Goal: Communication & Community: Answer question/provide support

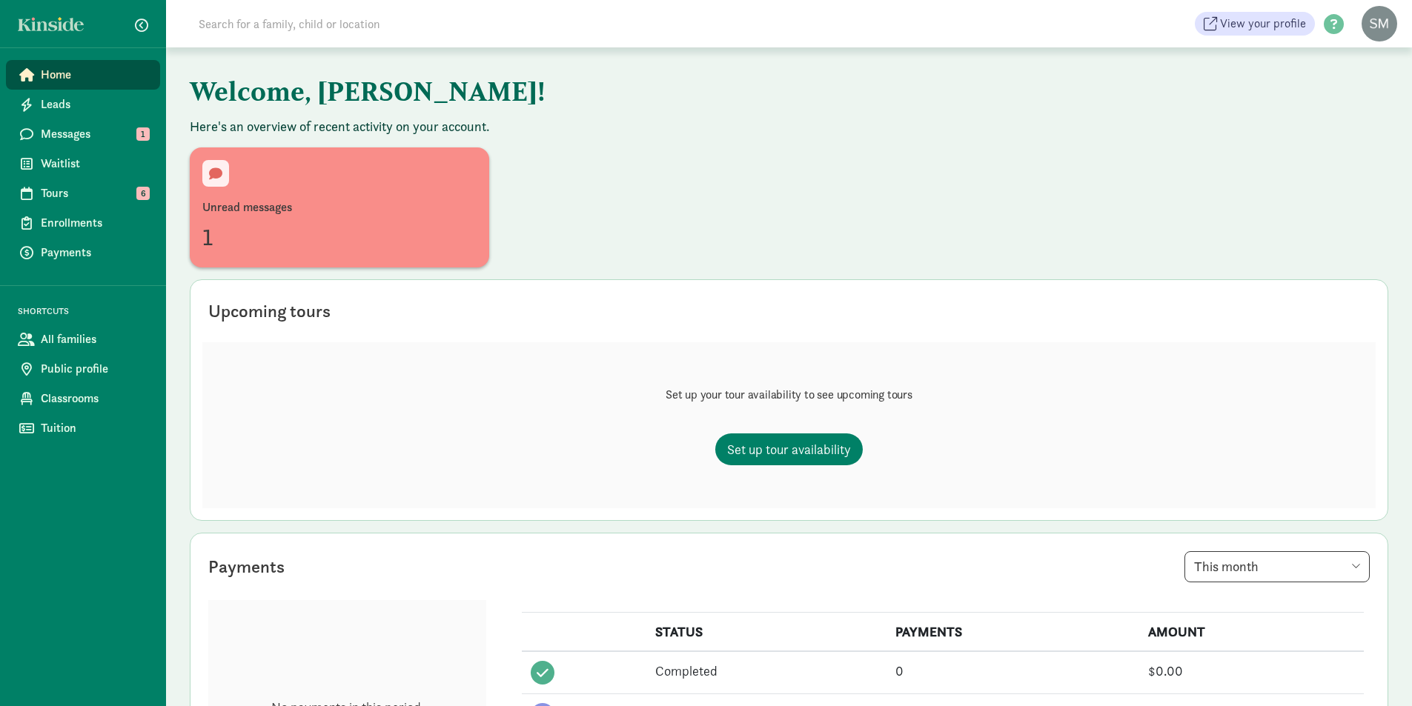
scroll to position [74, 0]
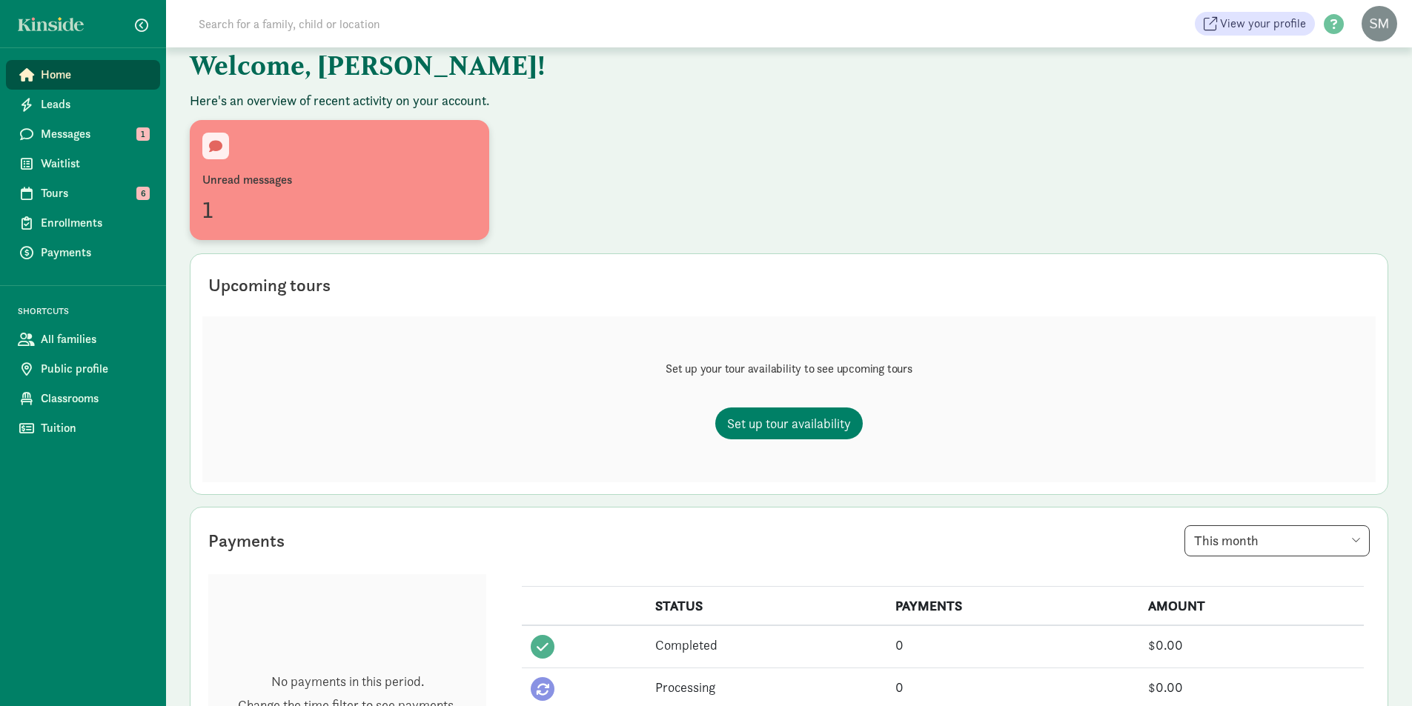
click at [305, 190] on div "Unread messages 1" at bounding box center [339, 199] width 274 height 56
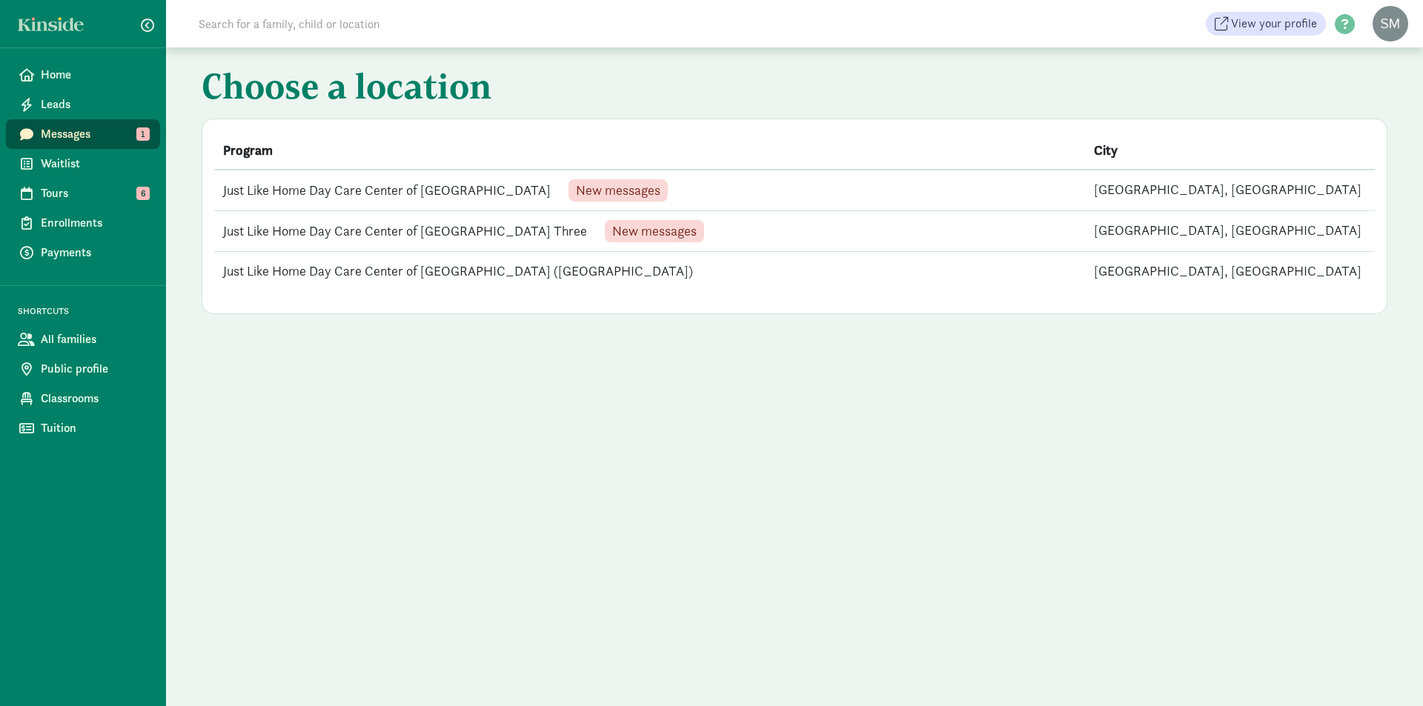
click at [339, 189] on td "Just Like Home Day Care Center of Lakewood Four New messages" at bounding box center [649, 191] width 871 height 42
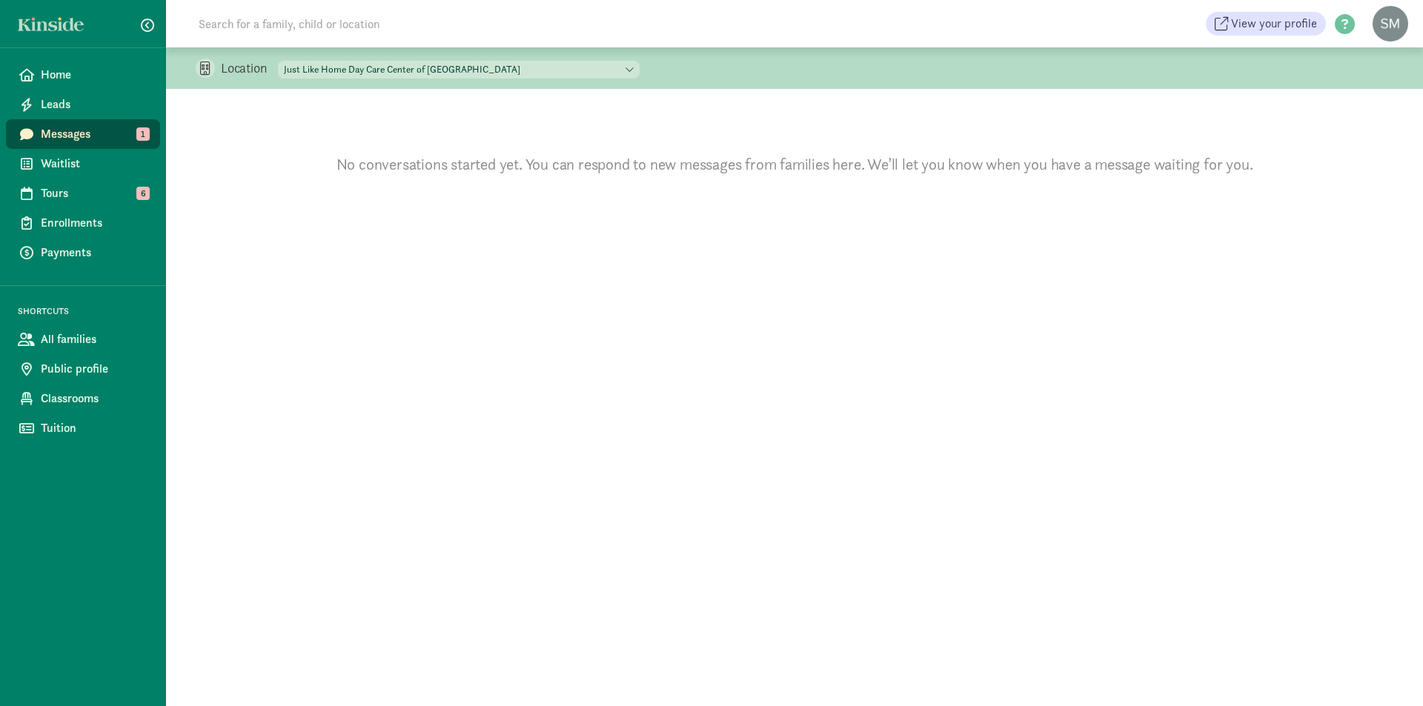
click at [104, 133] on span "Messages" at bounding box center [94, 134] width 107 height 18
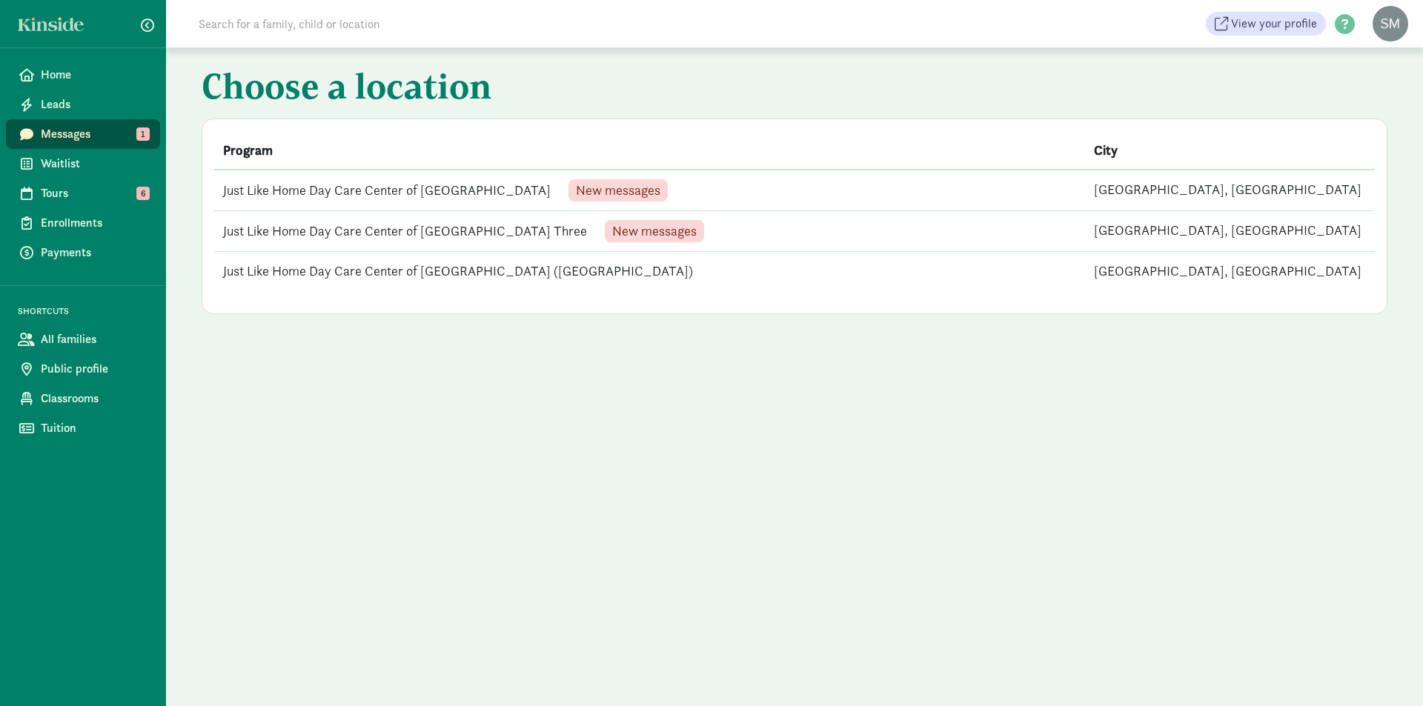
click at [387, 233] on td "Just Like Home Day Care Center of Lakewood Three New messages" at bounding box center [649, 231] width 871 height 41
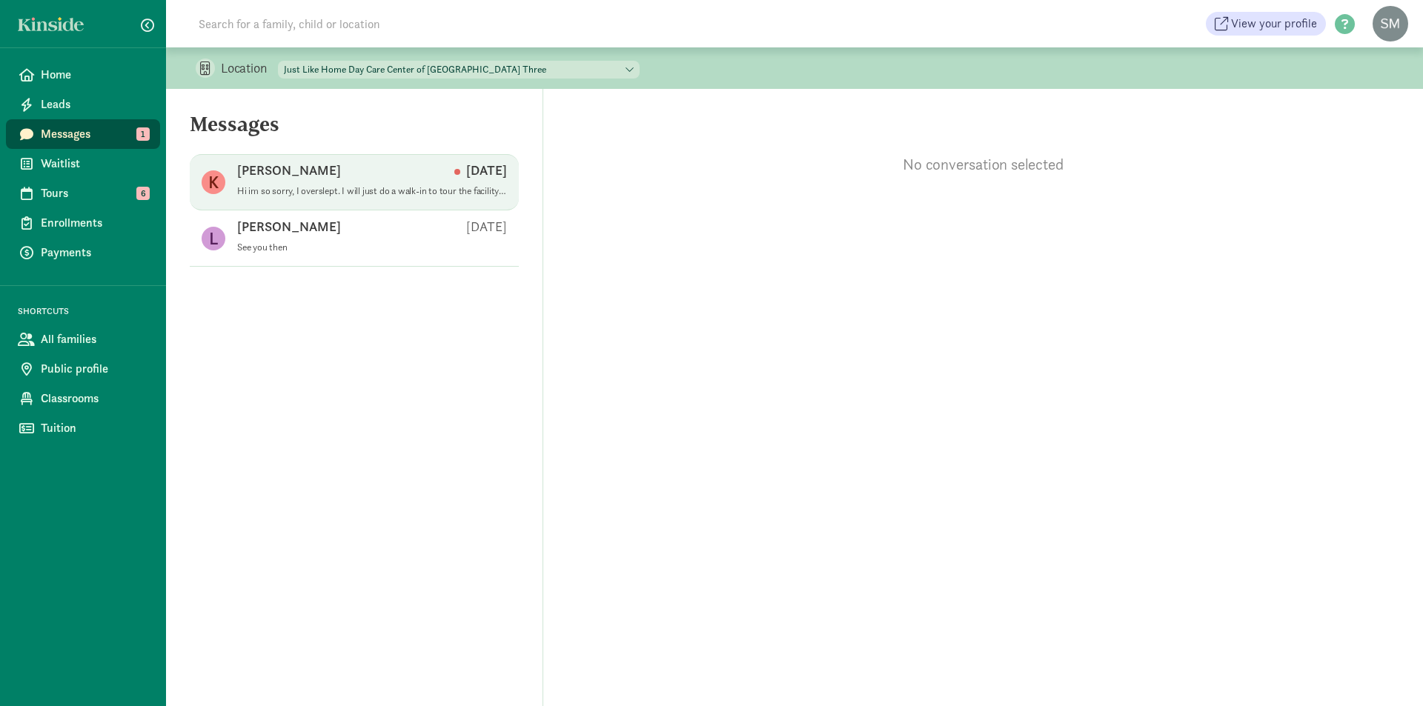
click at [360, 186] on p "Hi im so sorry, I overslept. I will just do a walk-in to tour the facility when…" at bounding box center [372, 191] width 270 height 12
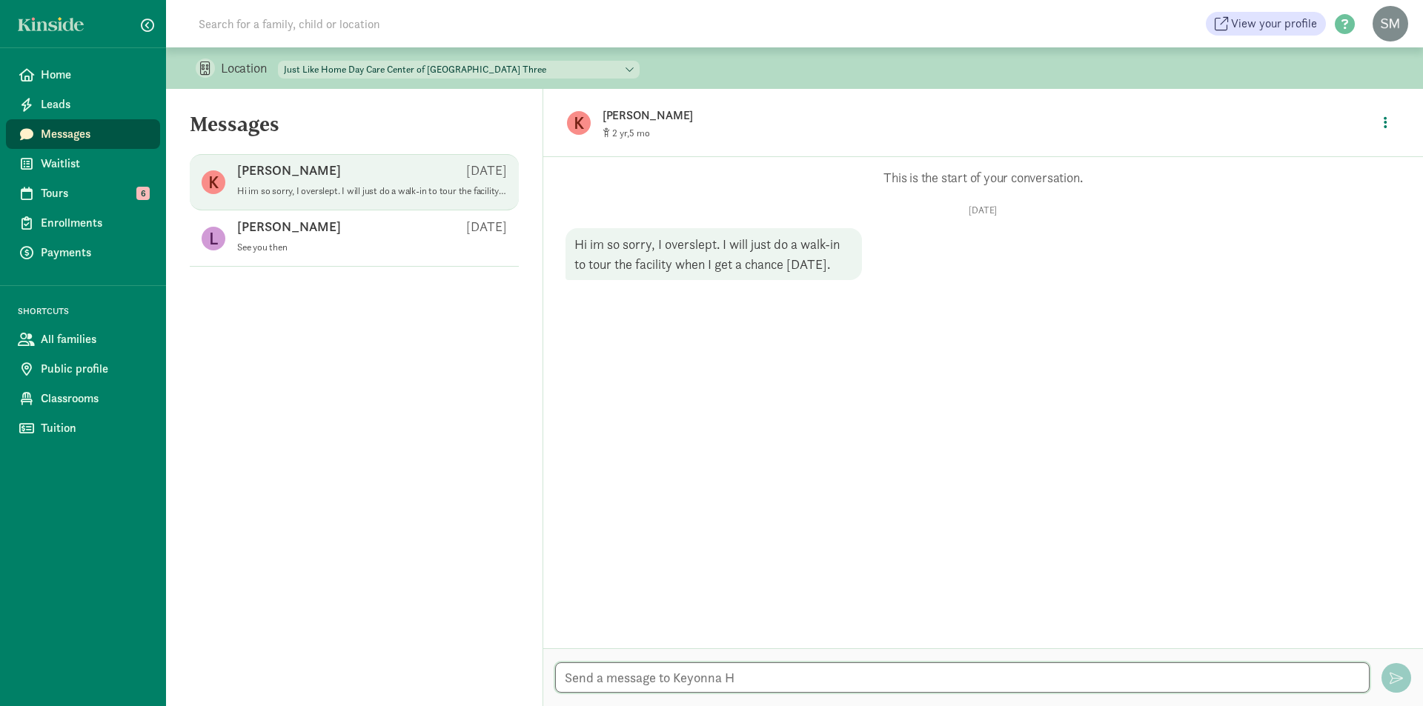
click at [803, 669] on textarea at bounding box center [962, 678] width 814 height 30
type textarea "No problem we look forward to seeing you"
click at [1387, 671] on button "button" at bounding box center [1396, 678] width 30 height 30
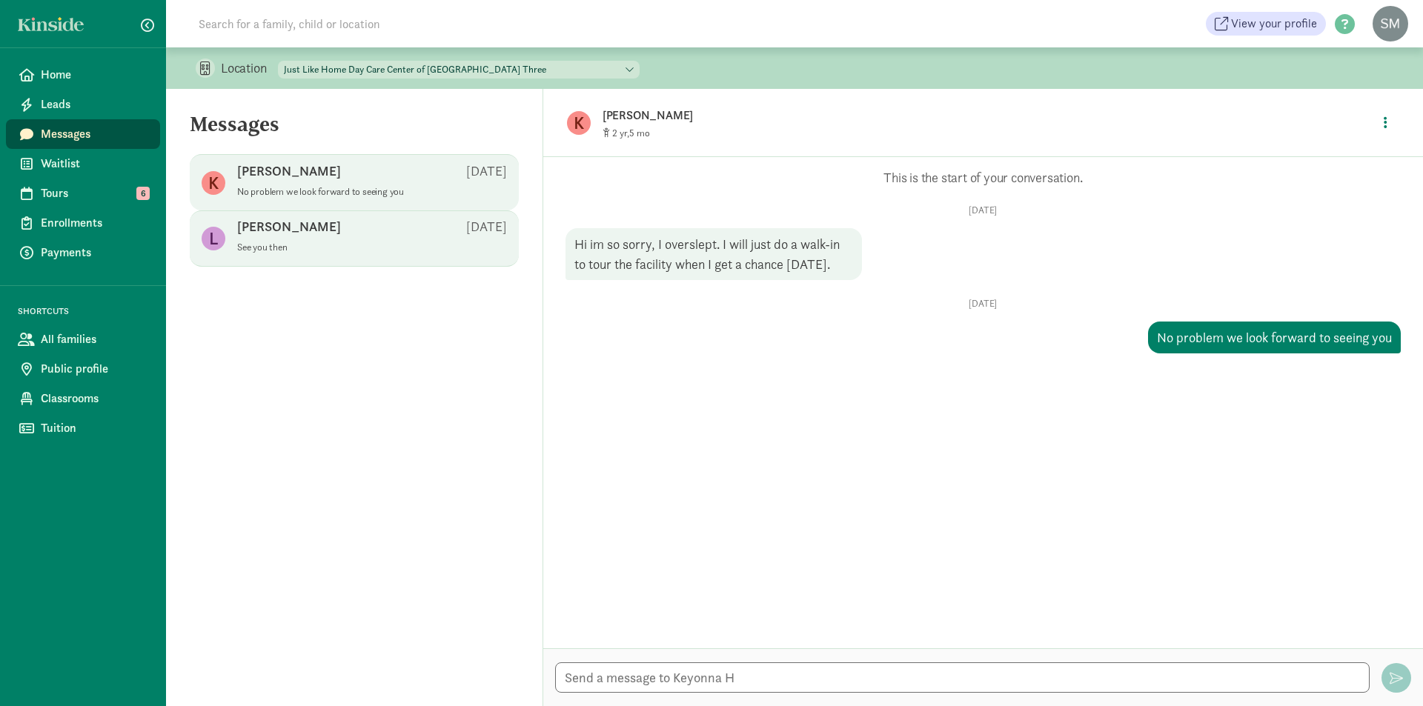
click at [388, 254] on span "Lydia B Jun 13 See you then" at bounding box center [372, 239] width 270 height 42
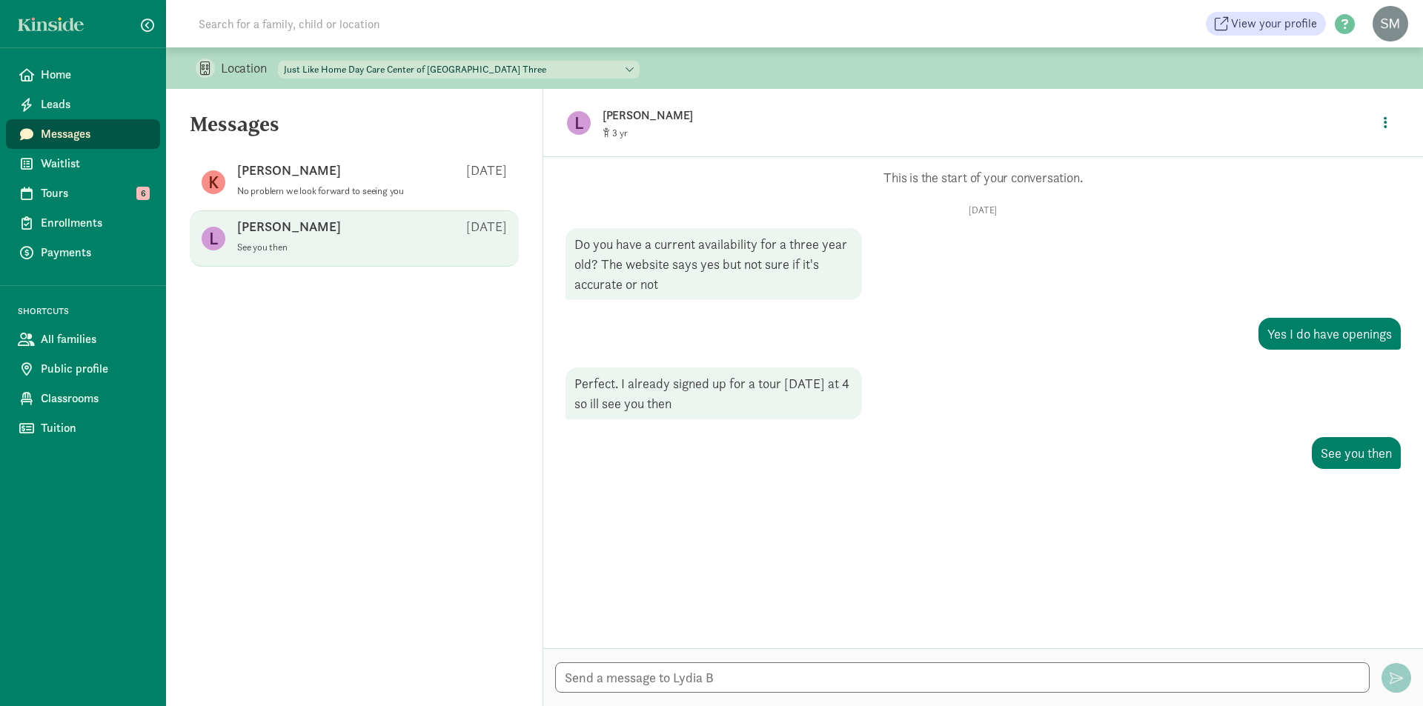
click at [47, 128] on span "Messages" at bounding box center [94, 134] width 107 height 18
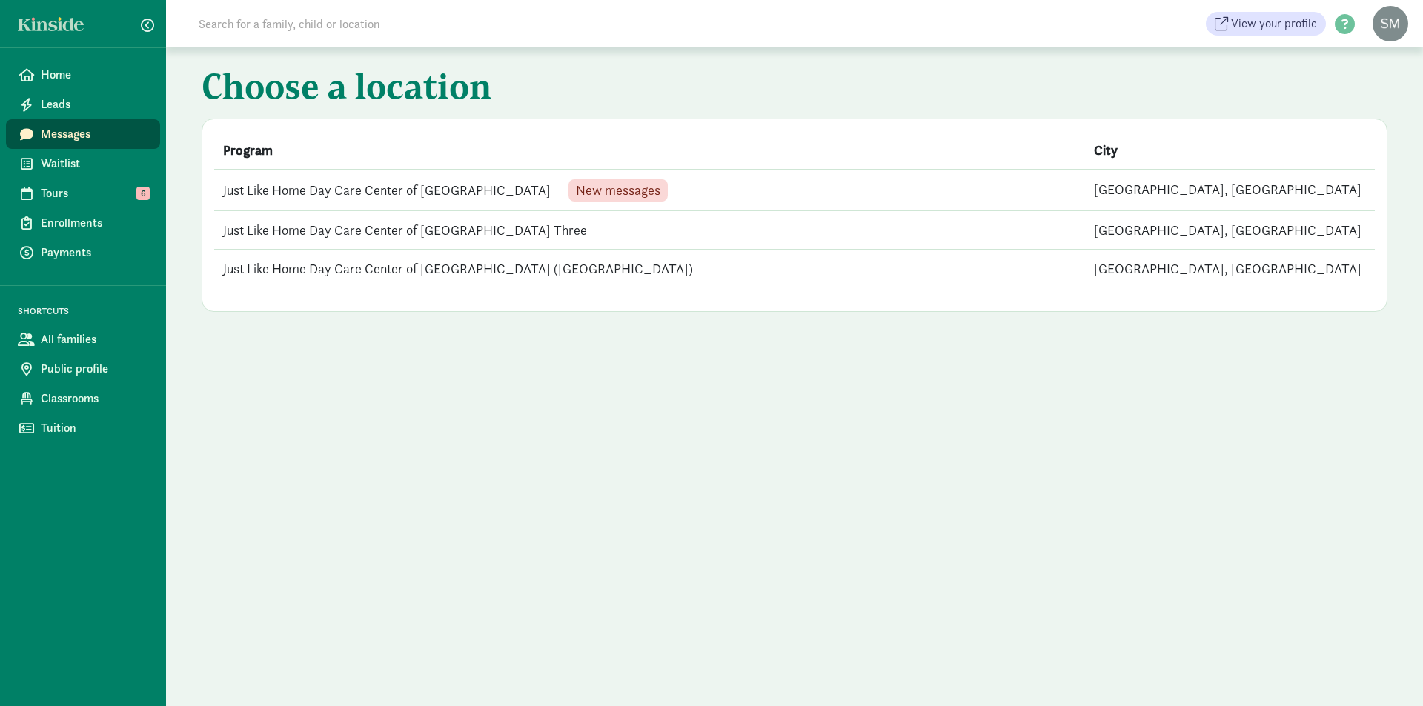
click at [339, 196] on td "Just Like Home Day Care Center of [GEOGRAPHIC_DATA] Four New messages" at bounding box center [649, 191] width 871 height 42
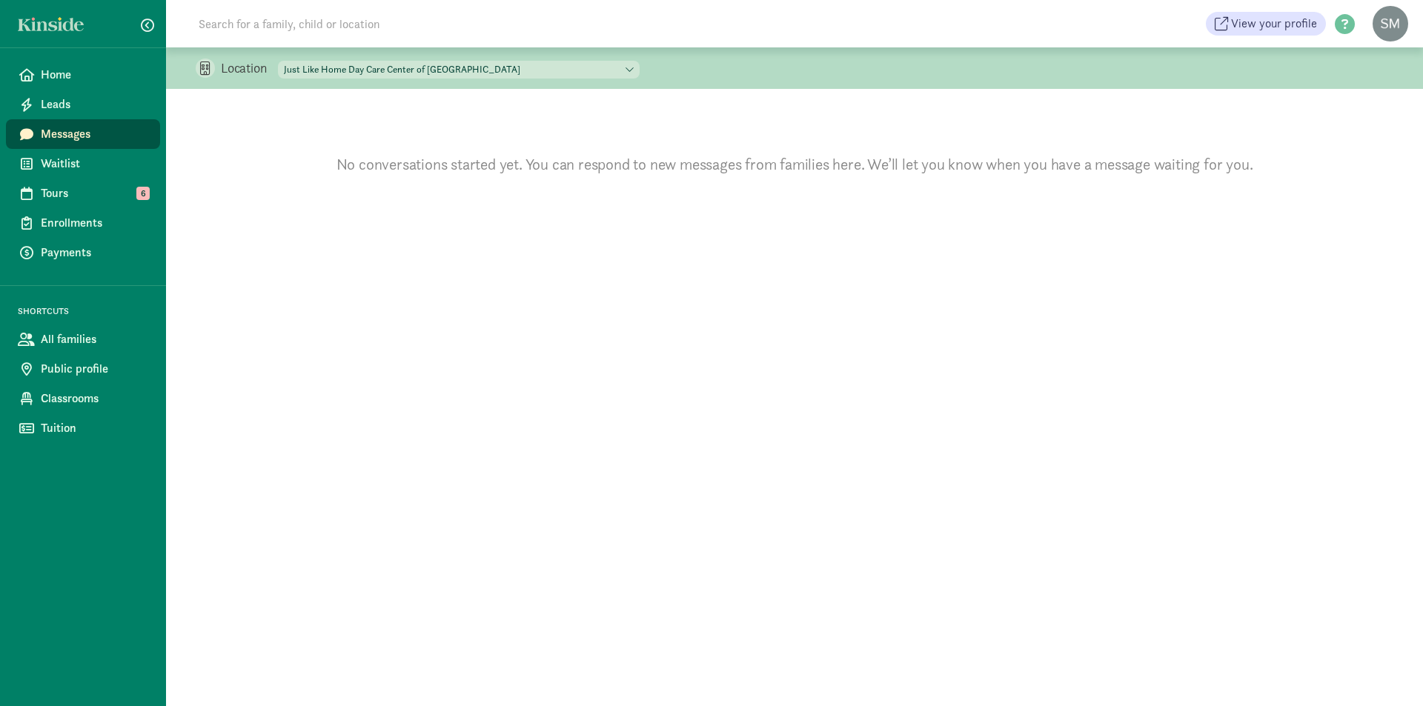
click at [62, 128] on span "Messages" at bounding box center [94, 134] width 107 height 18
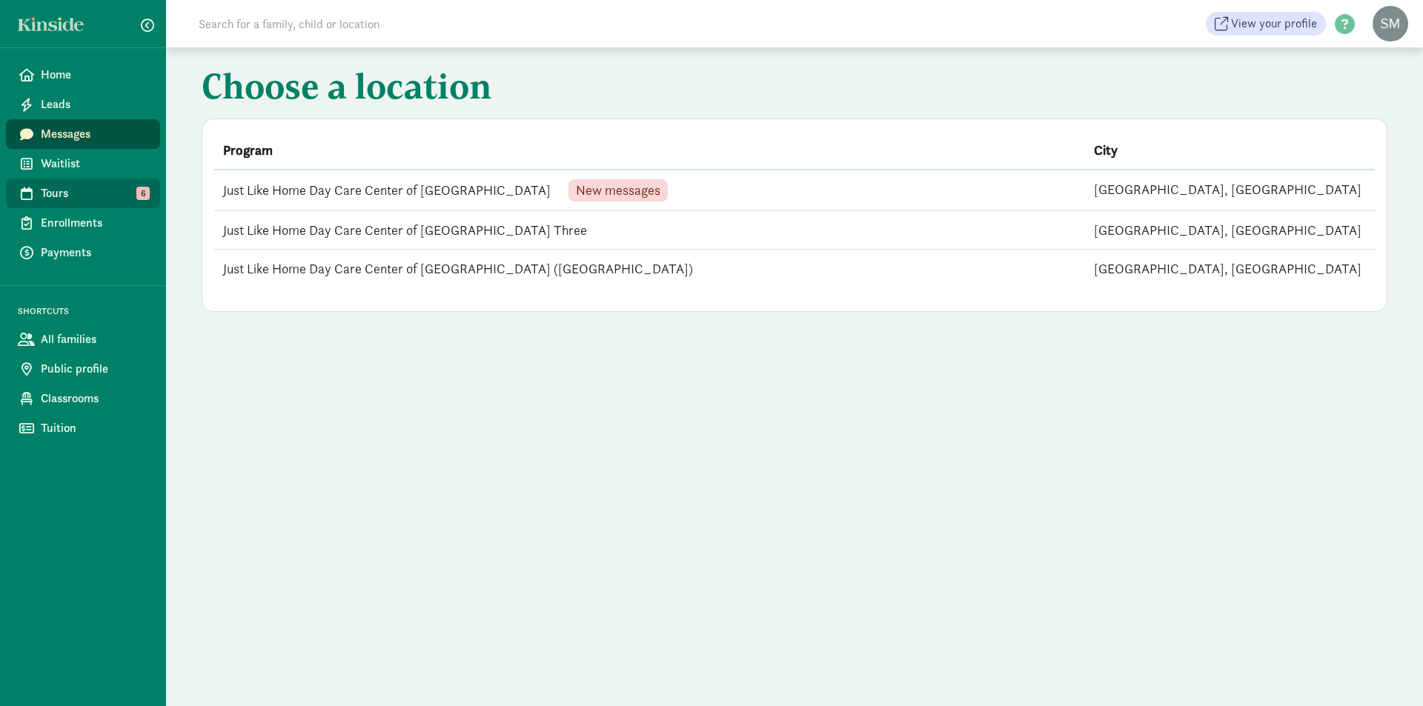
click at [54, 196] on span "Tours" at bounding box center [94, 194] width 107 height 18
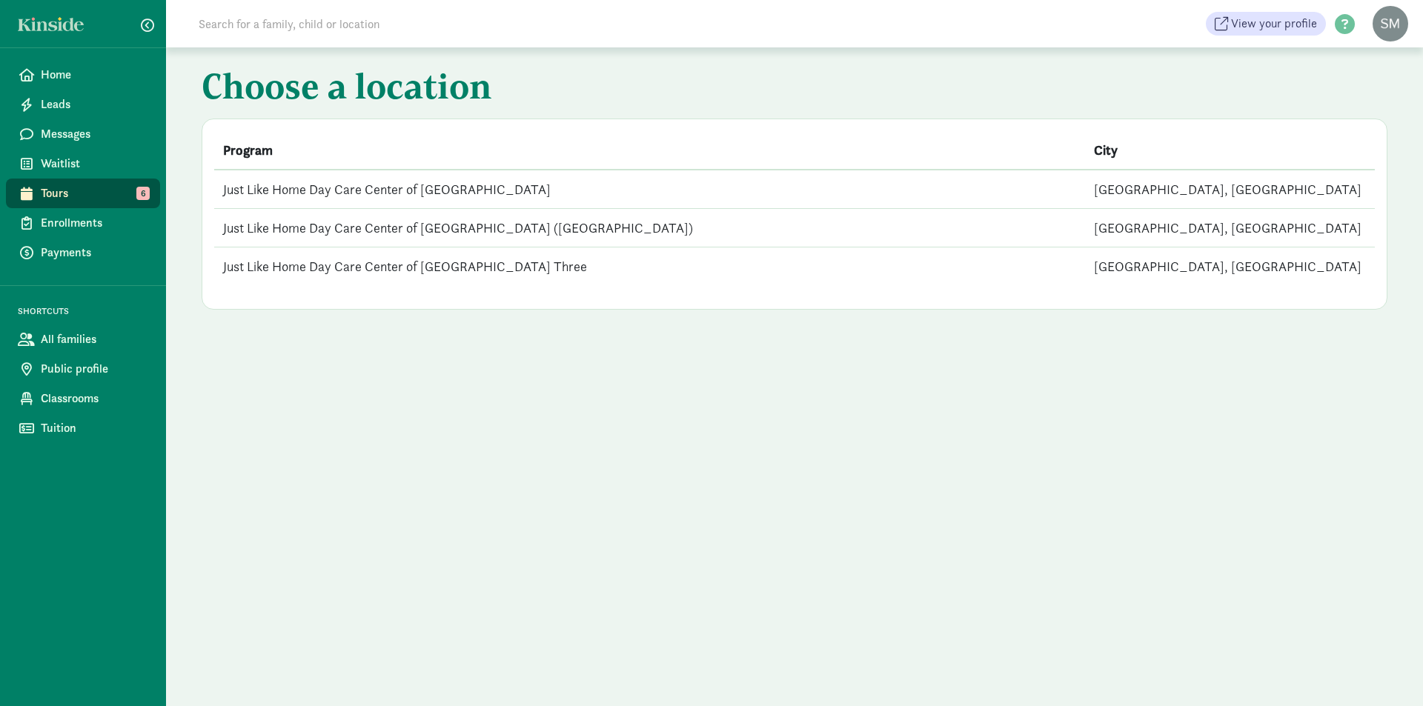
click at [241, 188] on td "Just Like Home Day Care Center of [GEOGRAPHIC_DATA]" at bounding box center [649, 189] width 871 height 39
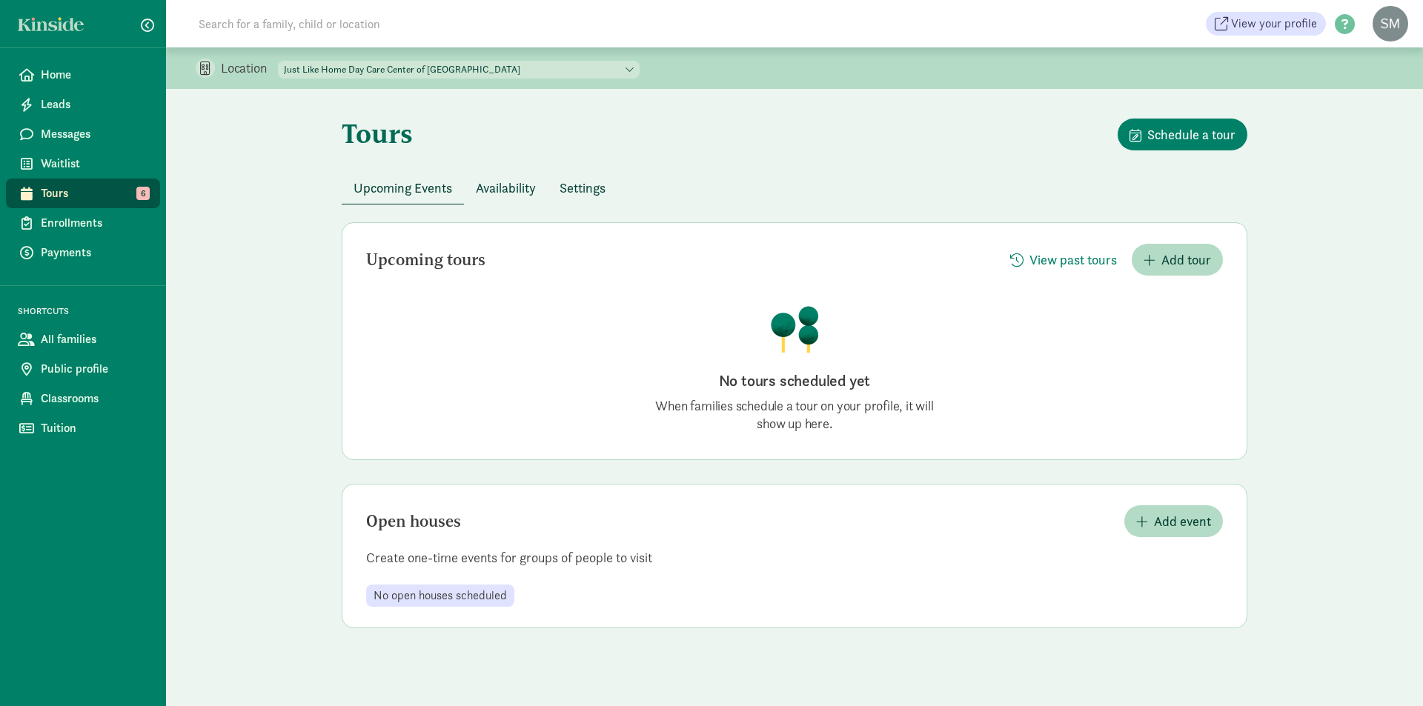
click at [59, 188] on span "Tours" at bounding box center [94, 194] width 107 height 18
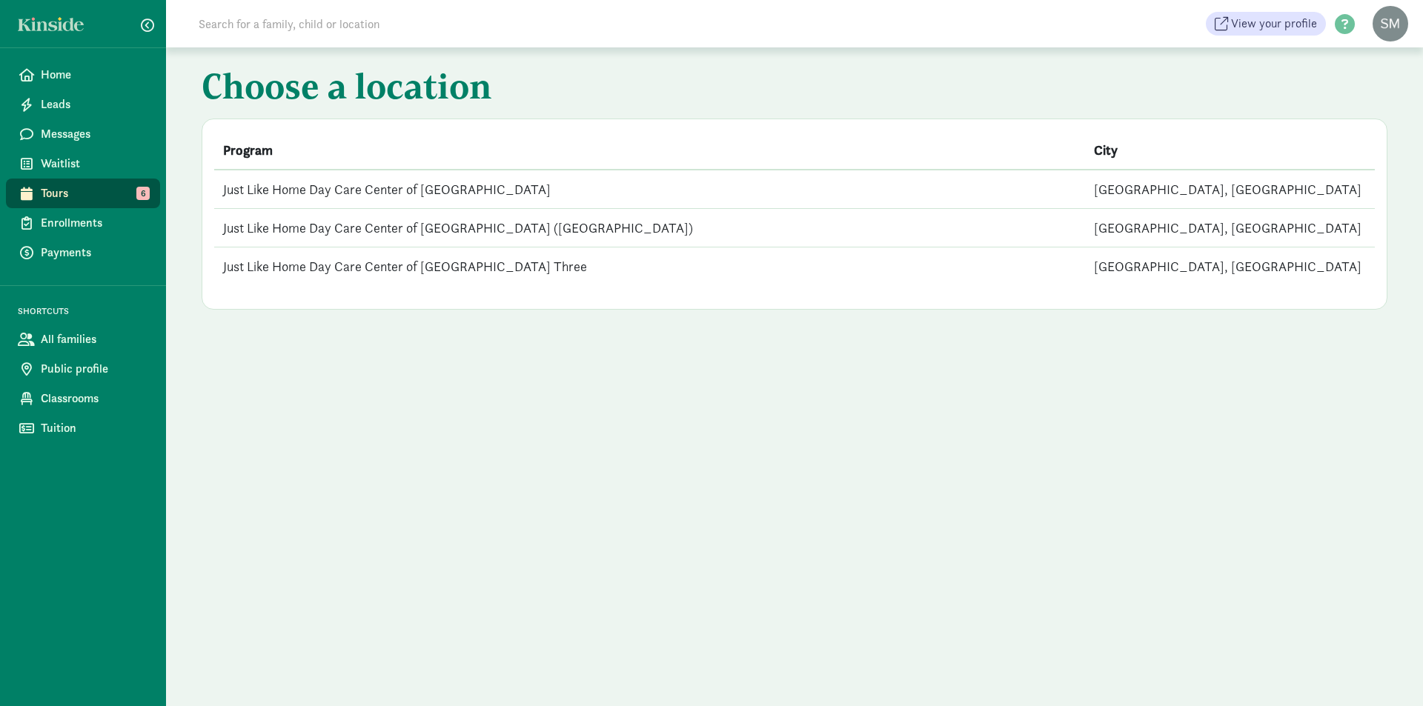
click at [376, 227] on td "Just Like Home Day Care Center of [GEOGRAPHIC_DATA] ([GEOGRAPHIC_DATA])" at bounding box center [649, 228] width 871 height 39
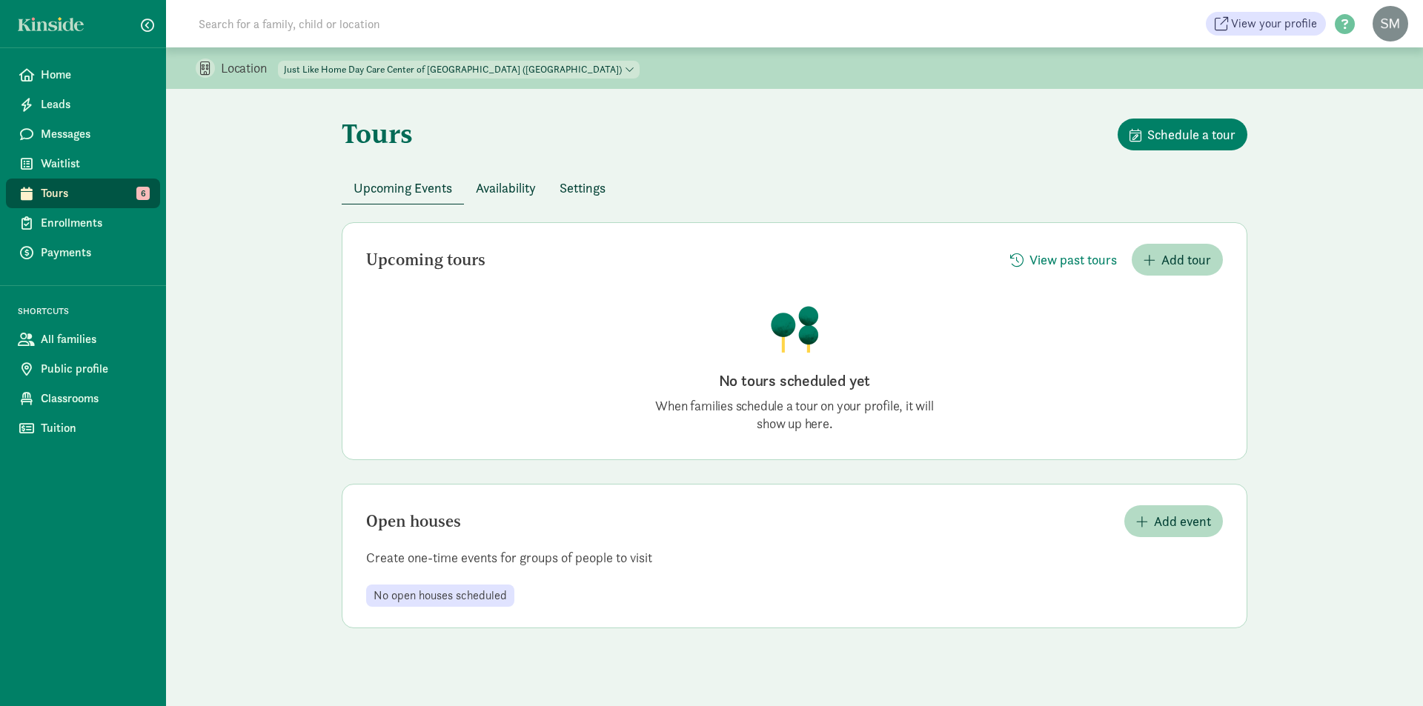
click at [40, 191] on link "Tours 6" at bounding box center [83, 194] width 154 height 30
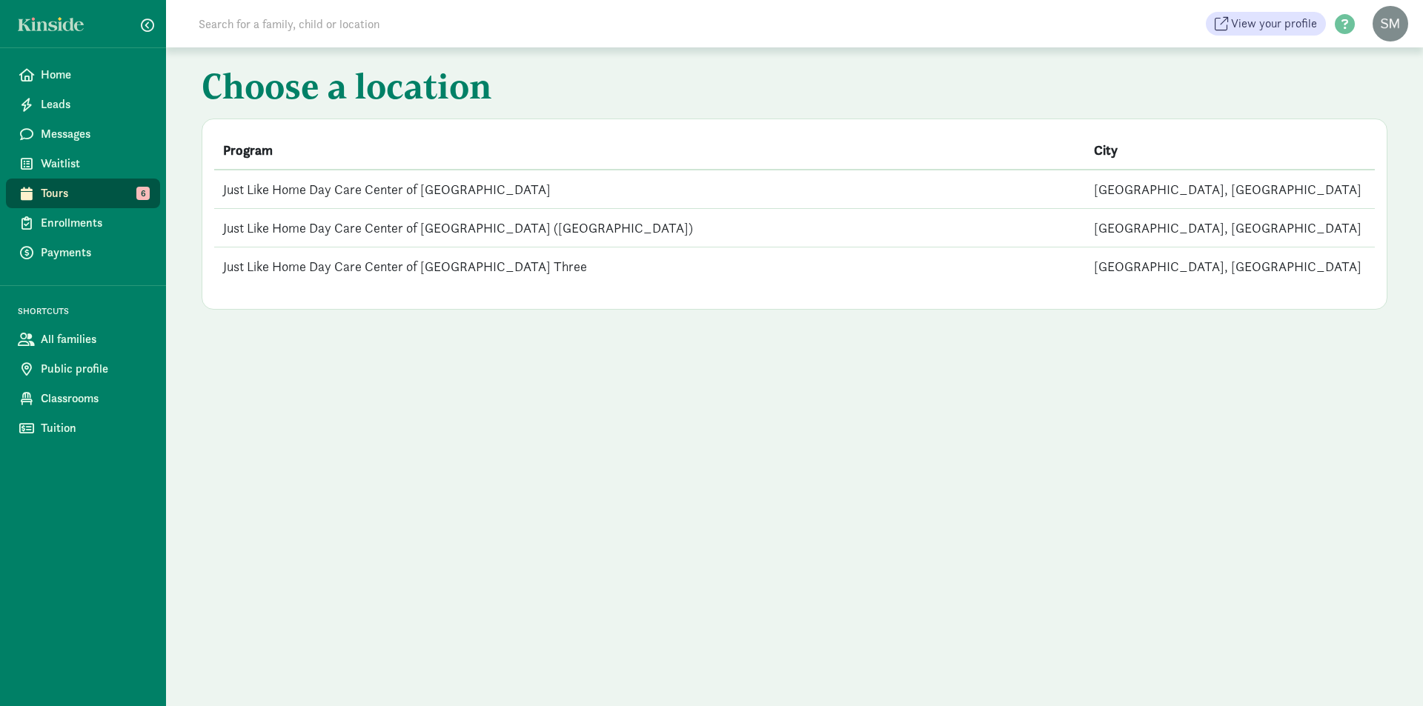
click at [258, 262] on td "Just Like Home Day Care Center of [GEOGRAPHIC_DATA] Three" at bounding box center [649, 267] width 871 height 39
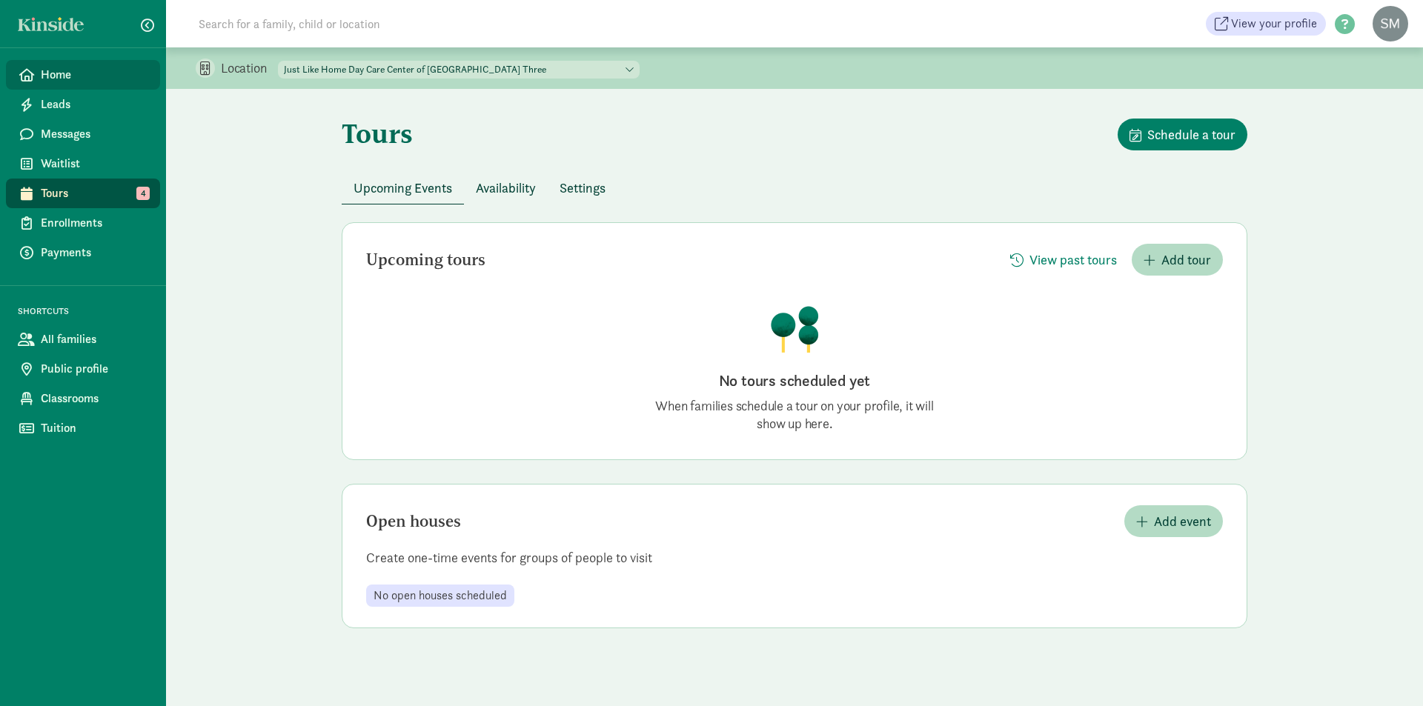
click at [46, 67] on span "Home" at bounding box center [94, 75] width 107 height 18
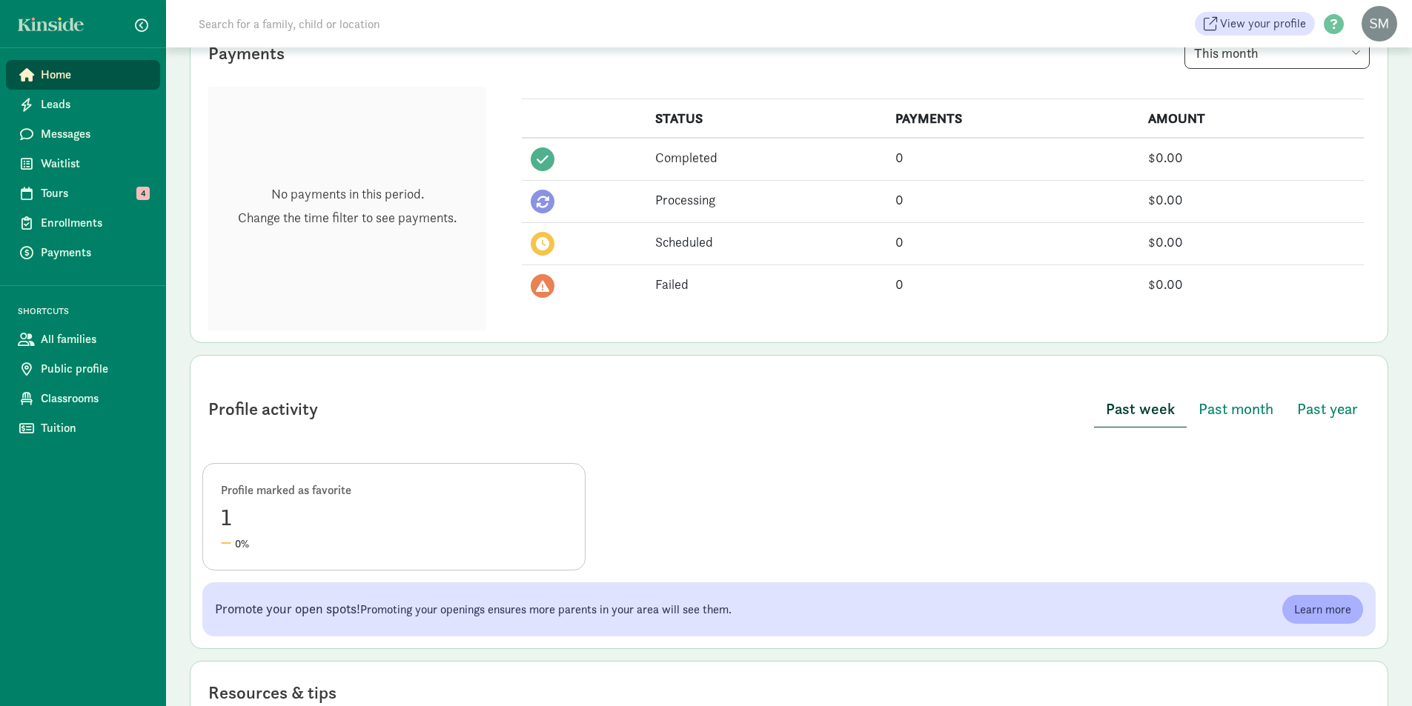
scroll to position [445, 0]
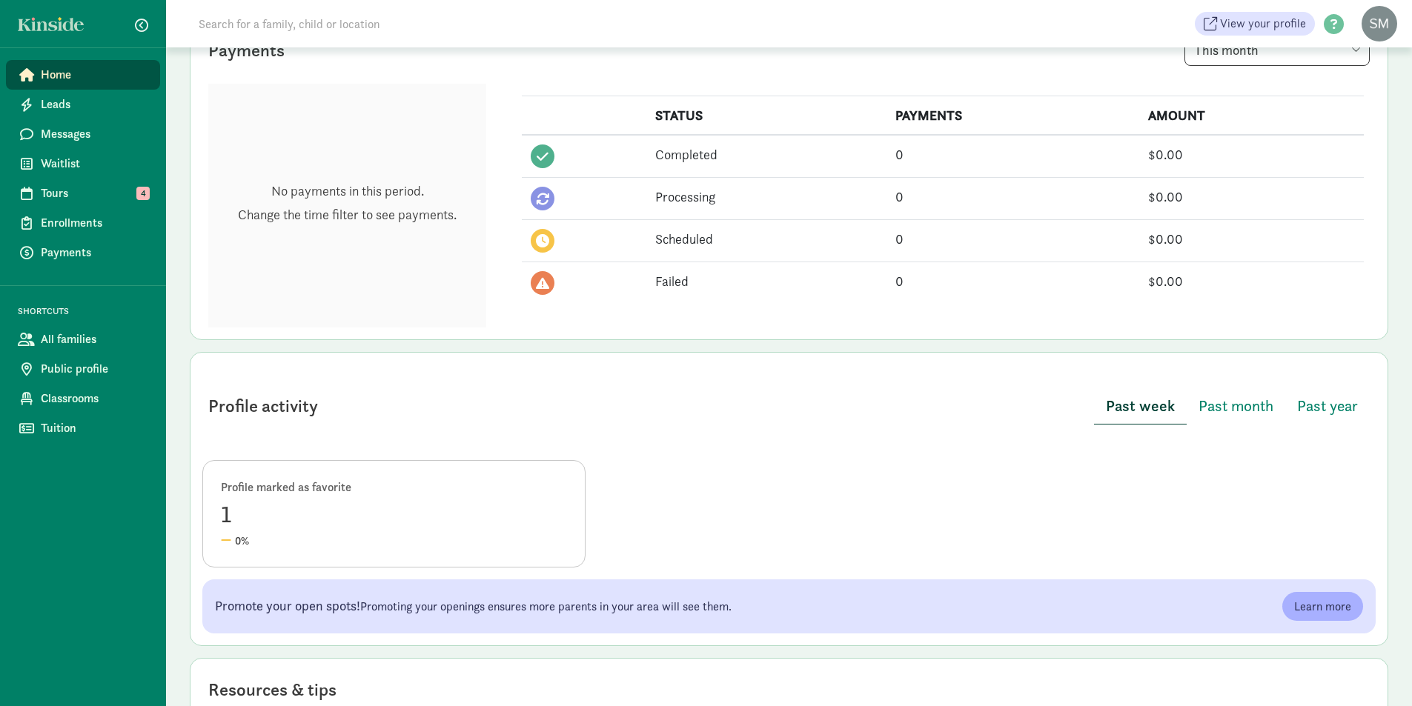
click at [377, 500] on div "1" at bounding box center [394, 515] width 346 height 36
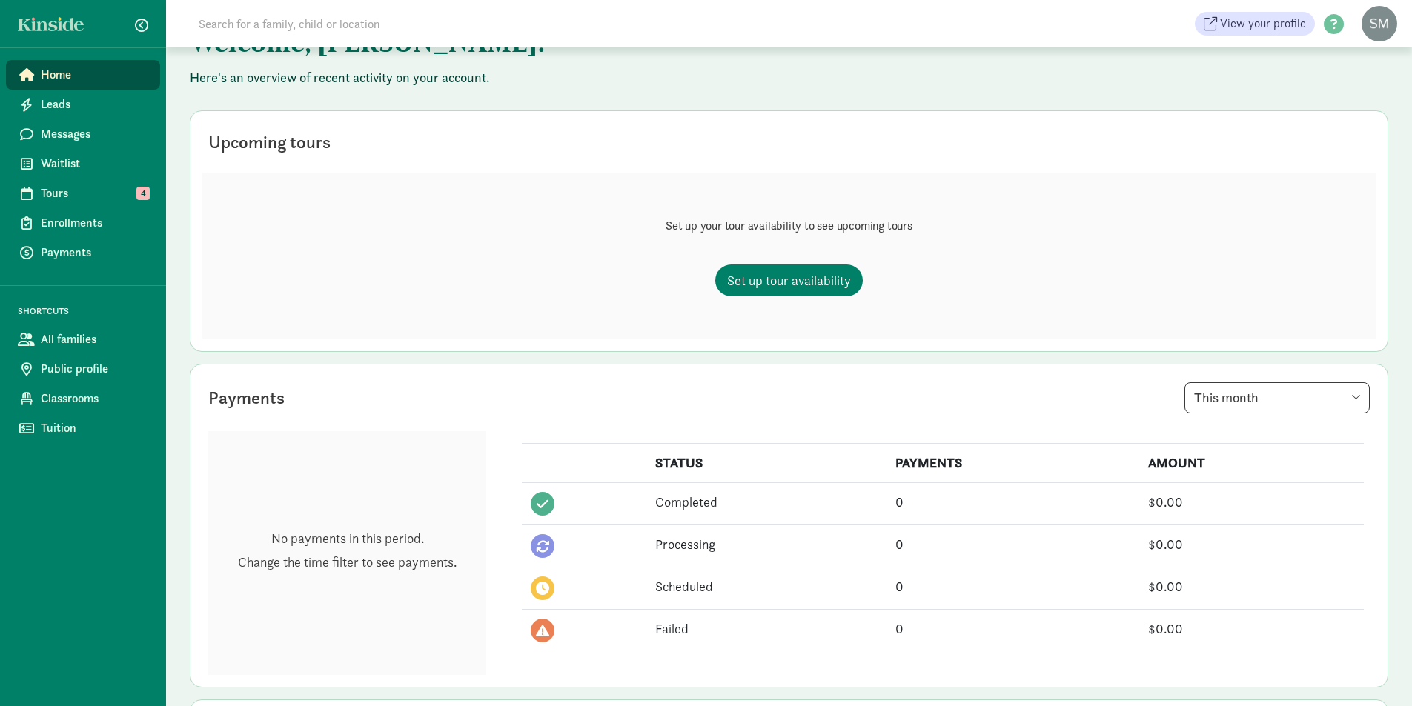
scroll to position [0, 0]
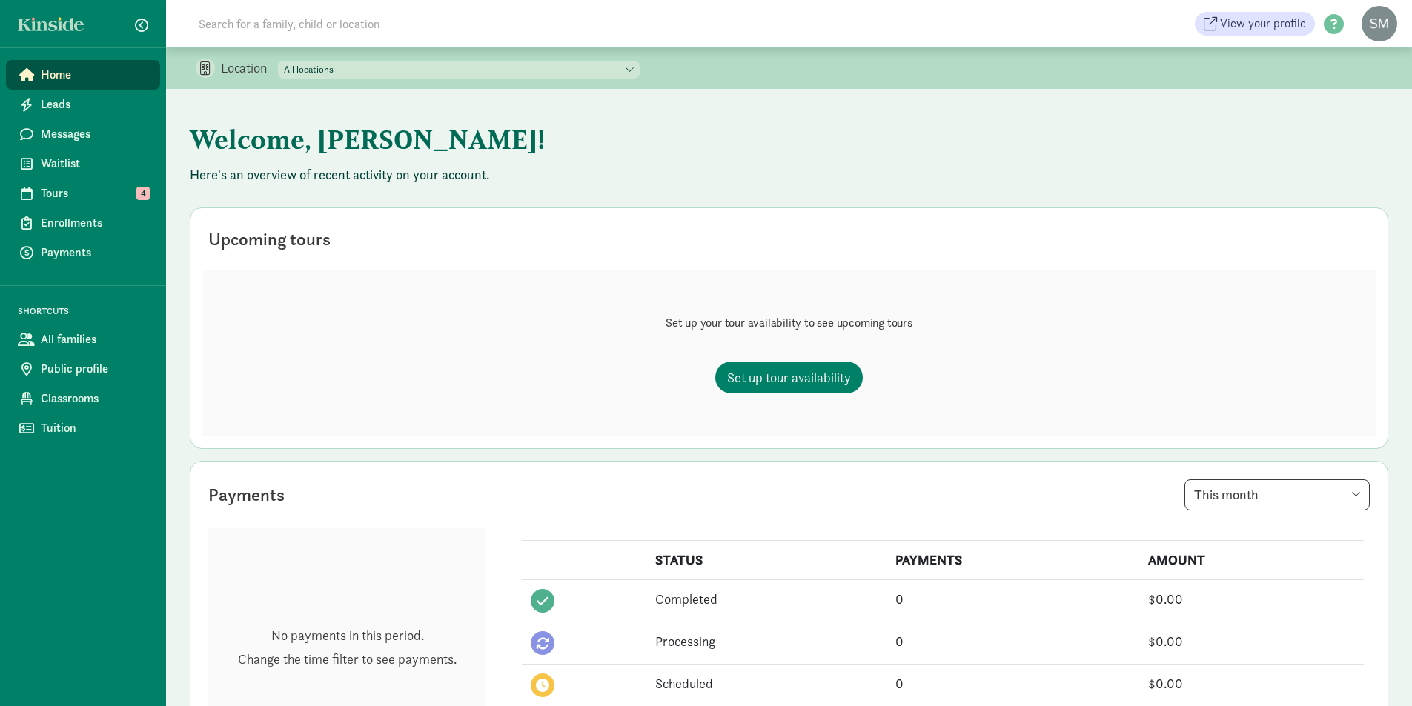
click at [46, 70] on span "Home" at bounding box center [94, 75] width 107 height 18
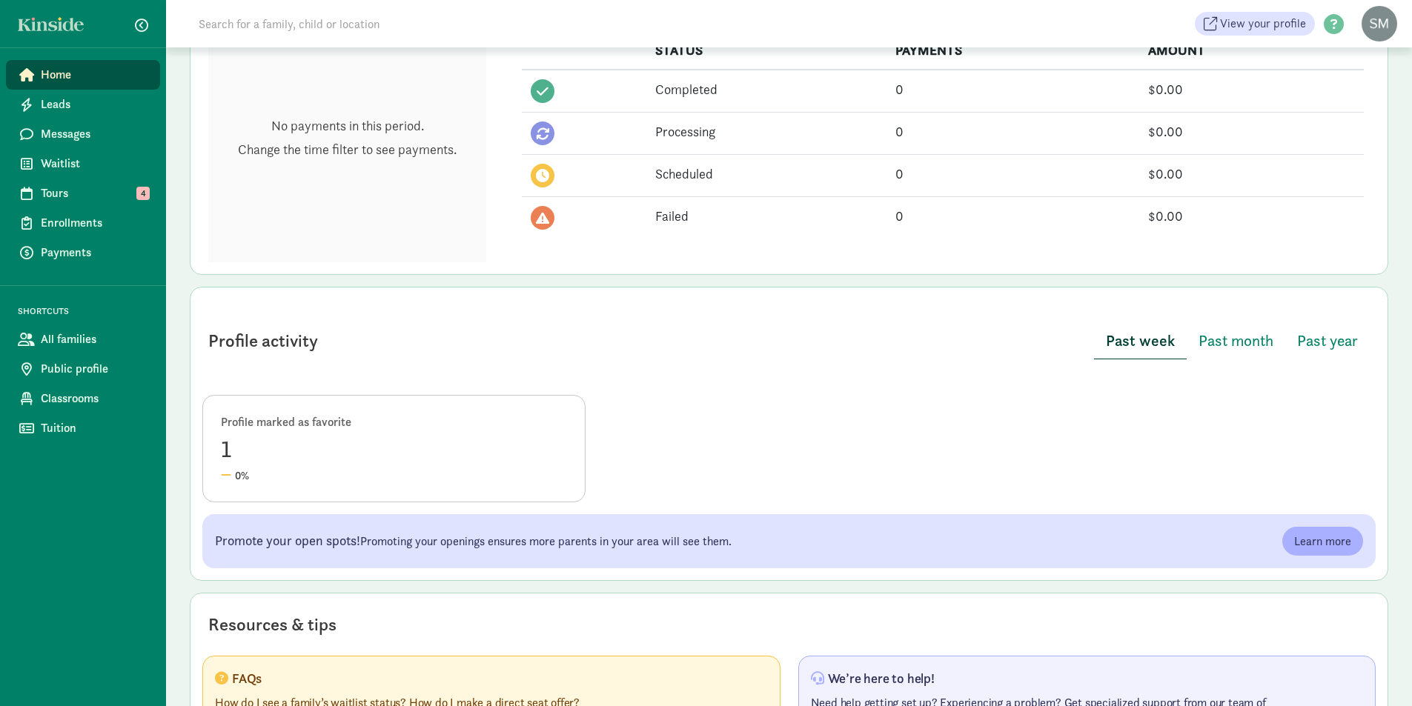
scroll to position [616, 0]
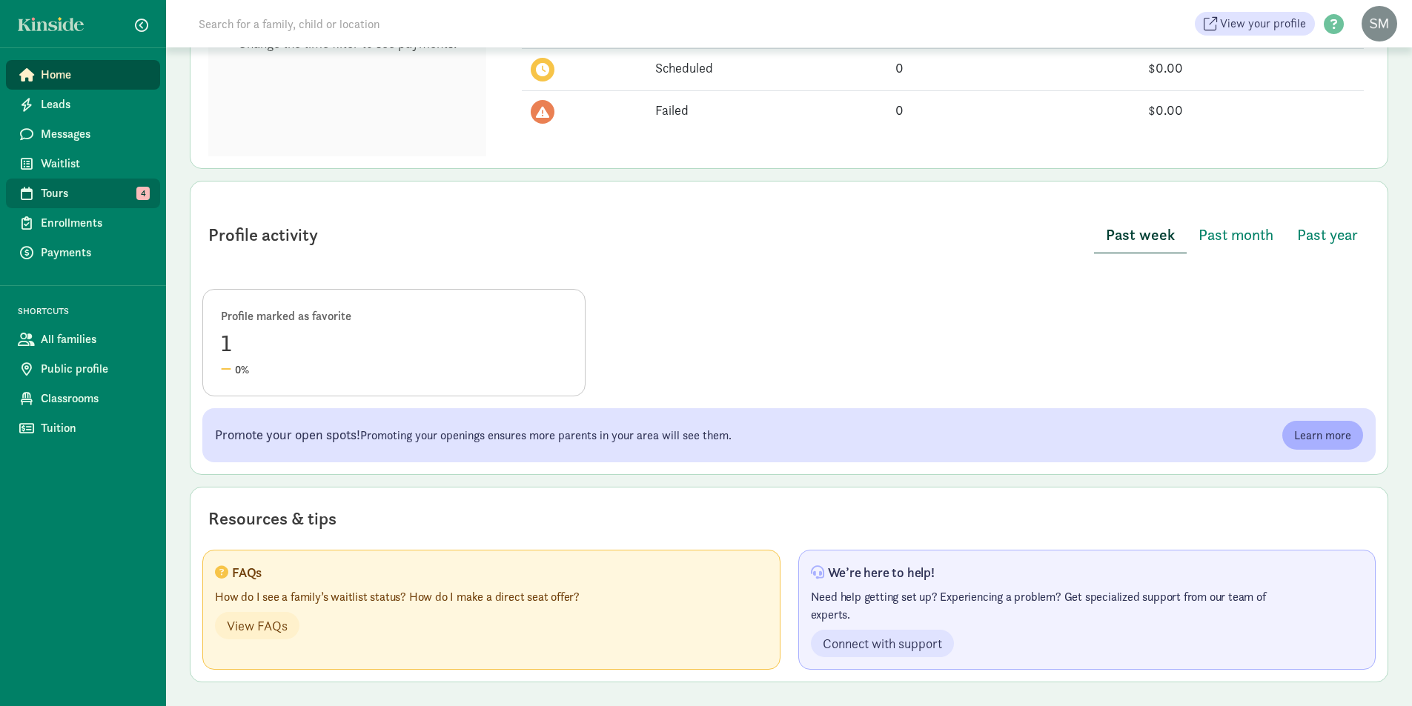
click at [62, 194] on span "Tours" at bounding box center [94, 194] width 107 height 18
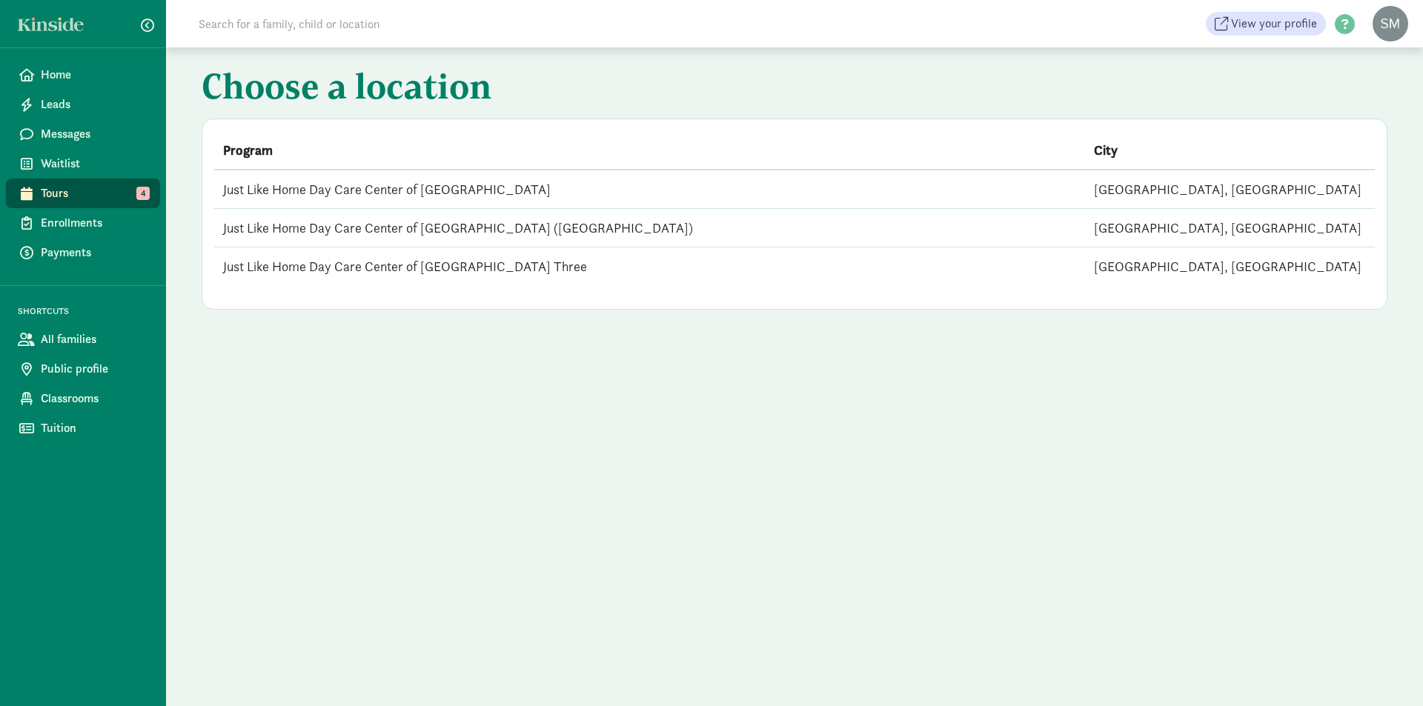
click at [371, 268] on td "Just Like Home Day Care Center of [GEOGRAPHIC_DATA] Three" at bounding box center [649, 267] width 871 height 39
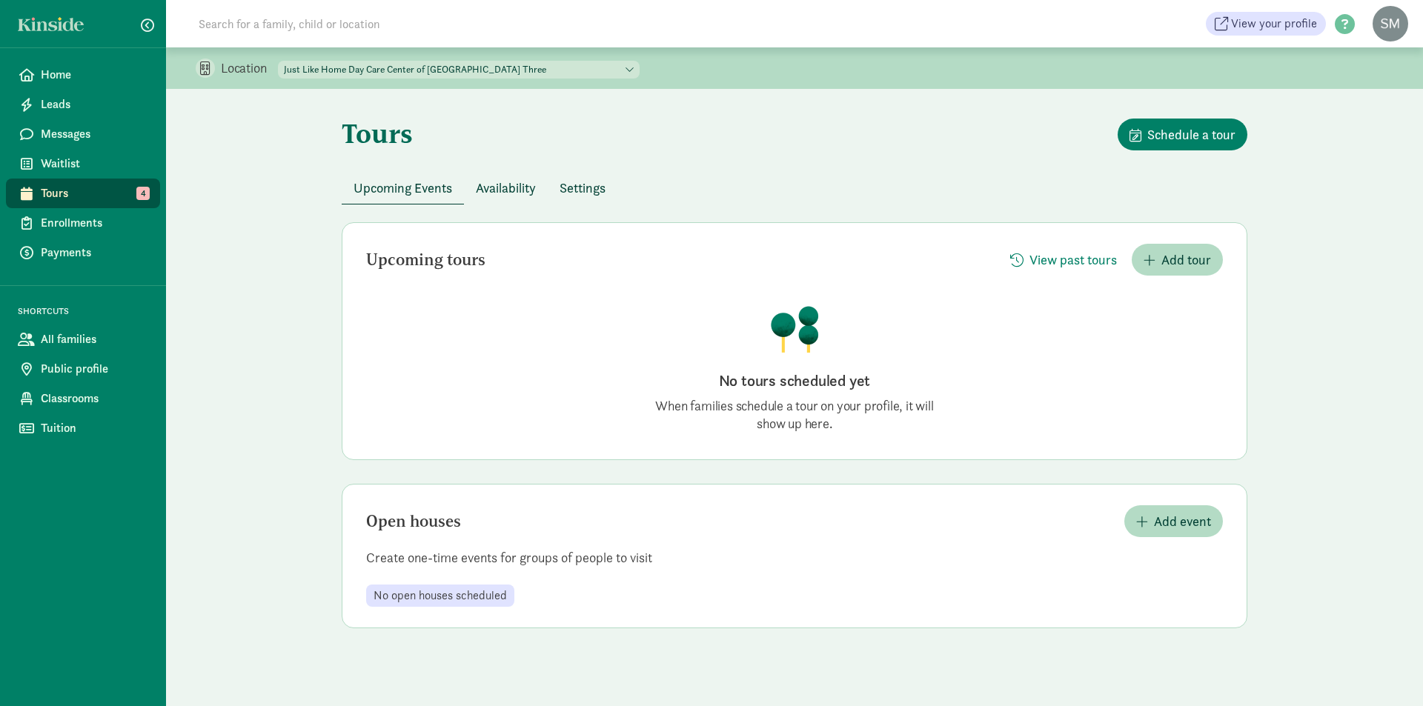
click at [484, 188] on span "Availability" at bounding box center [506, 188] width 60 height 20
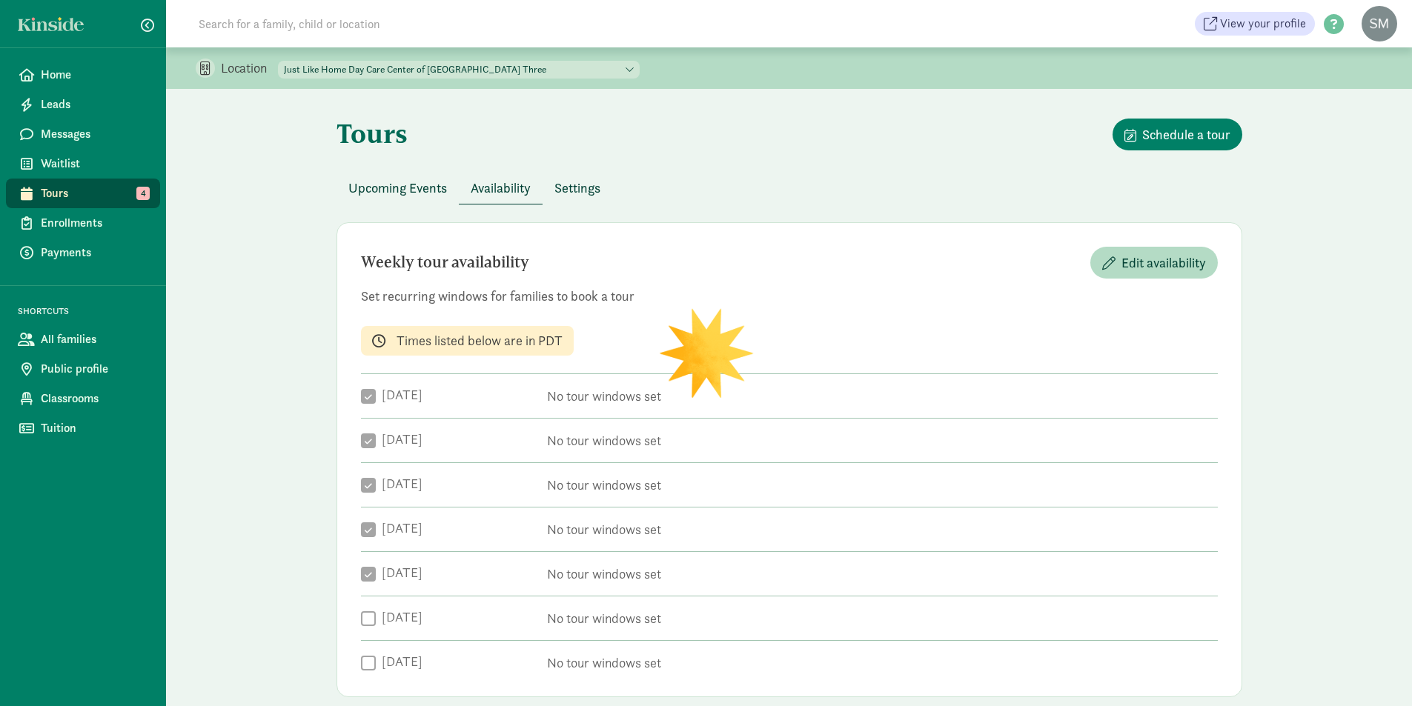
checkbox input "true"
